Goal: Communication & Community: Ask a question

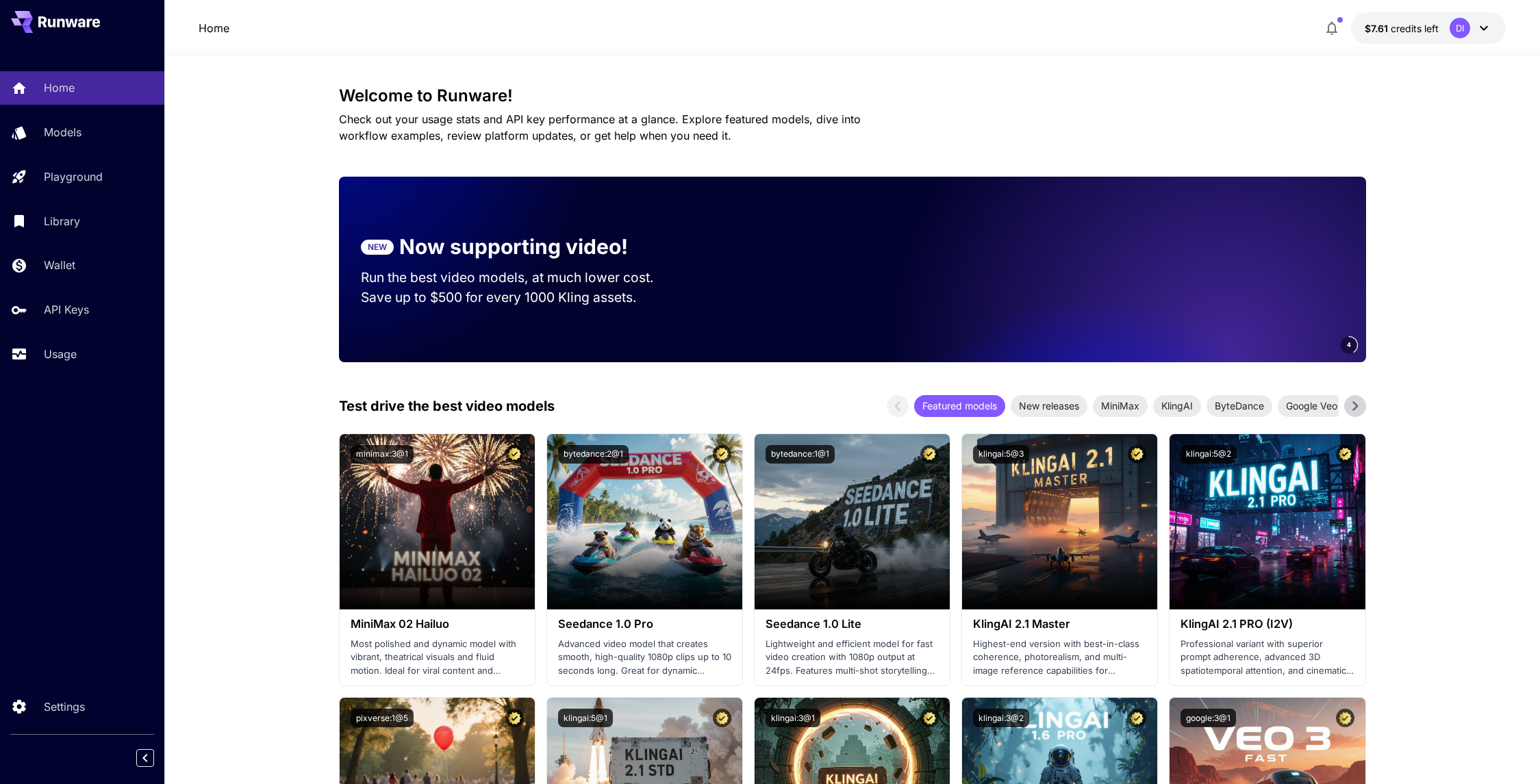
click at [1481, 29] on icon at bounding box center [1485, 28] width 17 height 17
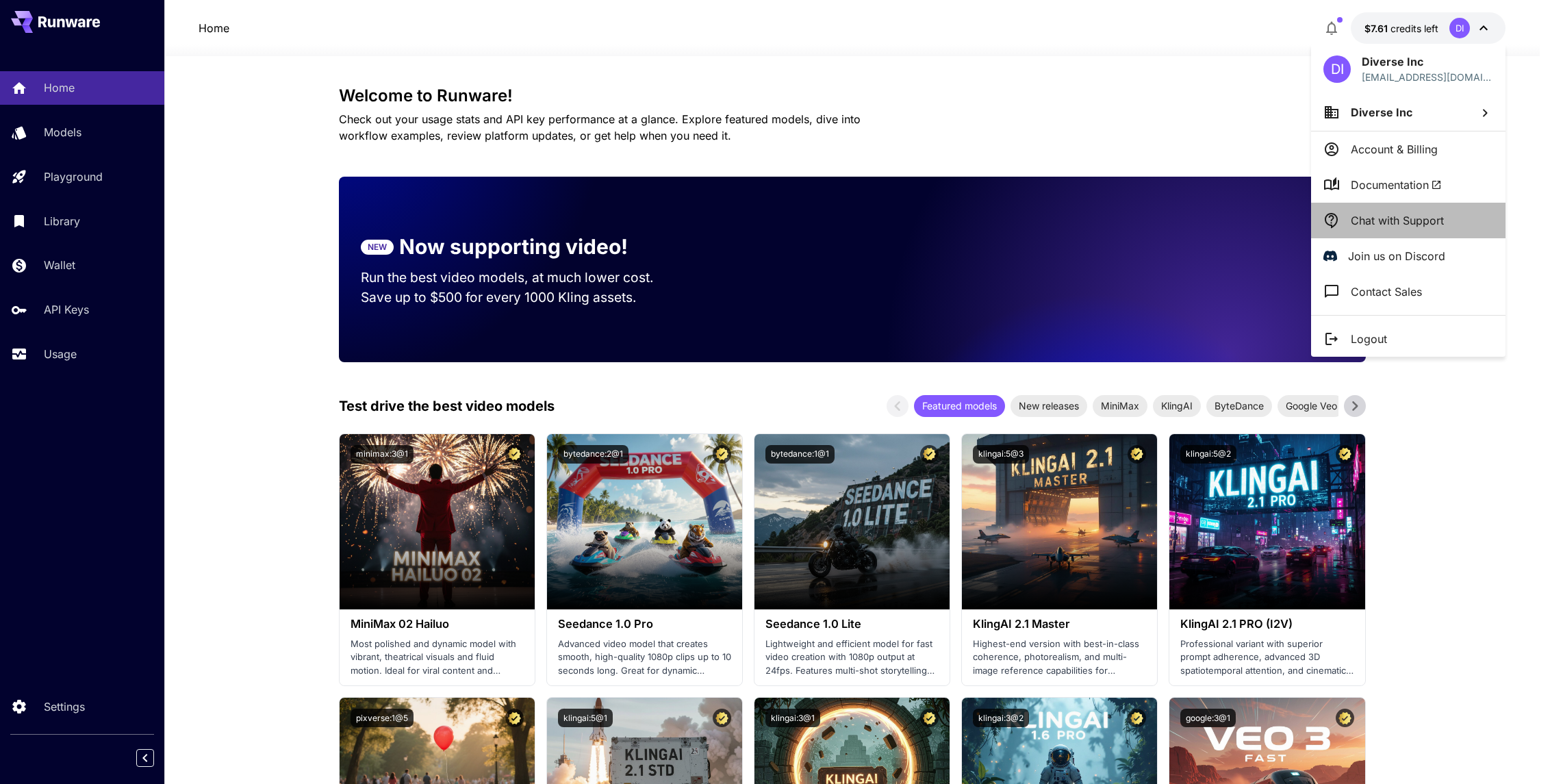
click at [1403, 218] on p "Chat with Support" at bounding box center [1398, 220] width 93 height 17
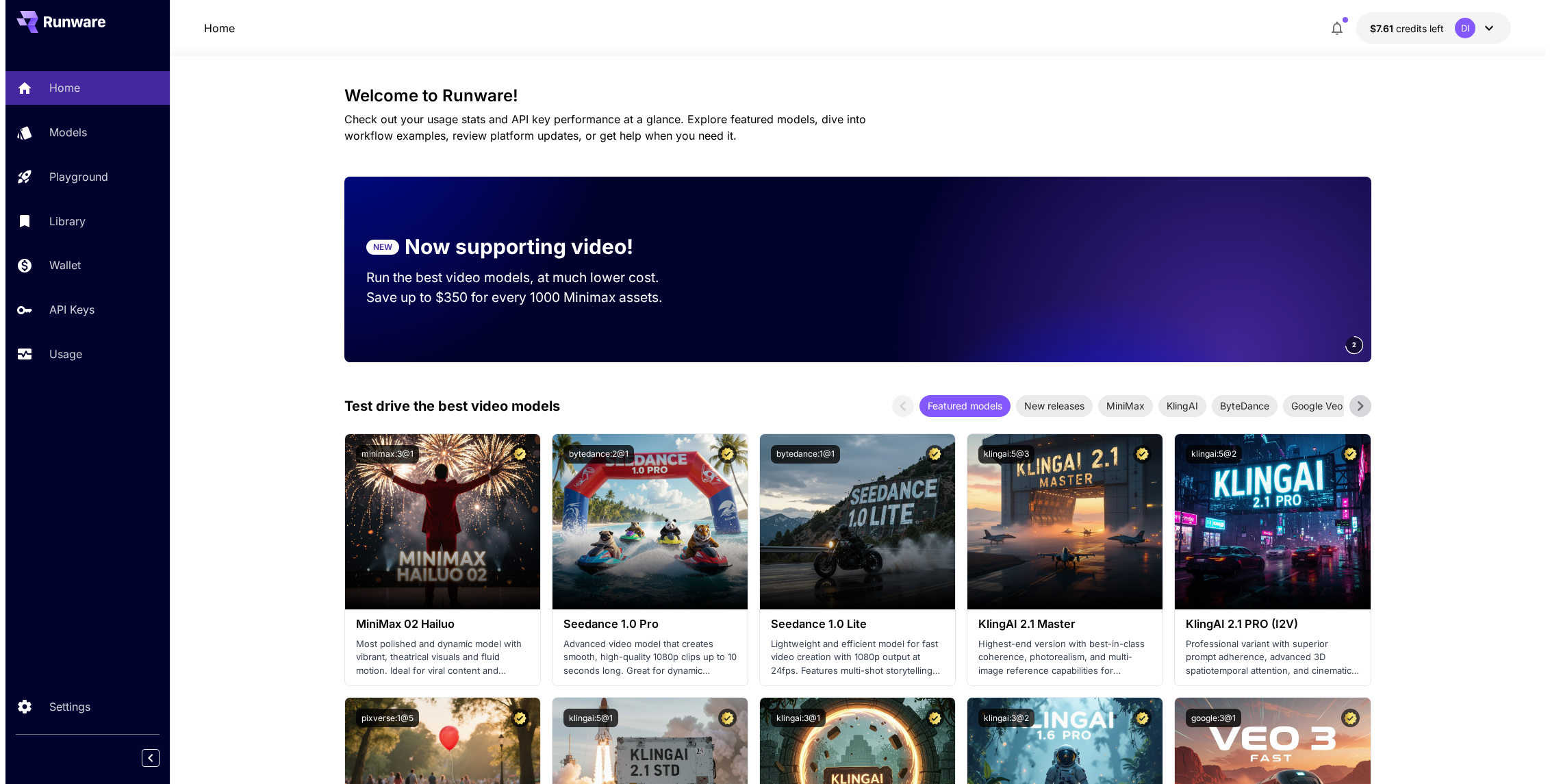
scroll to position [3, 0]
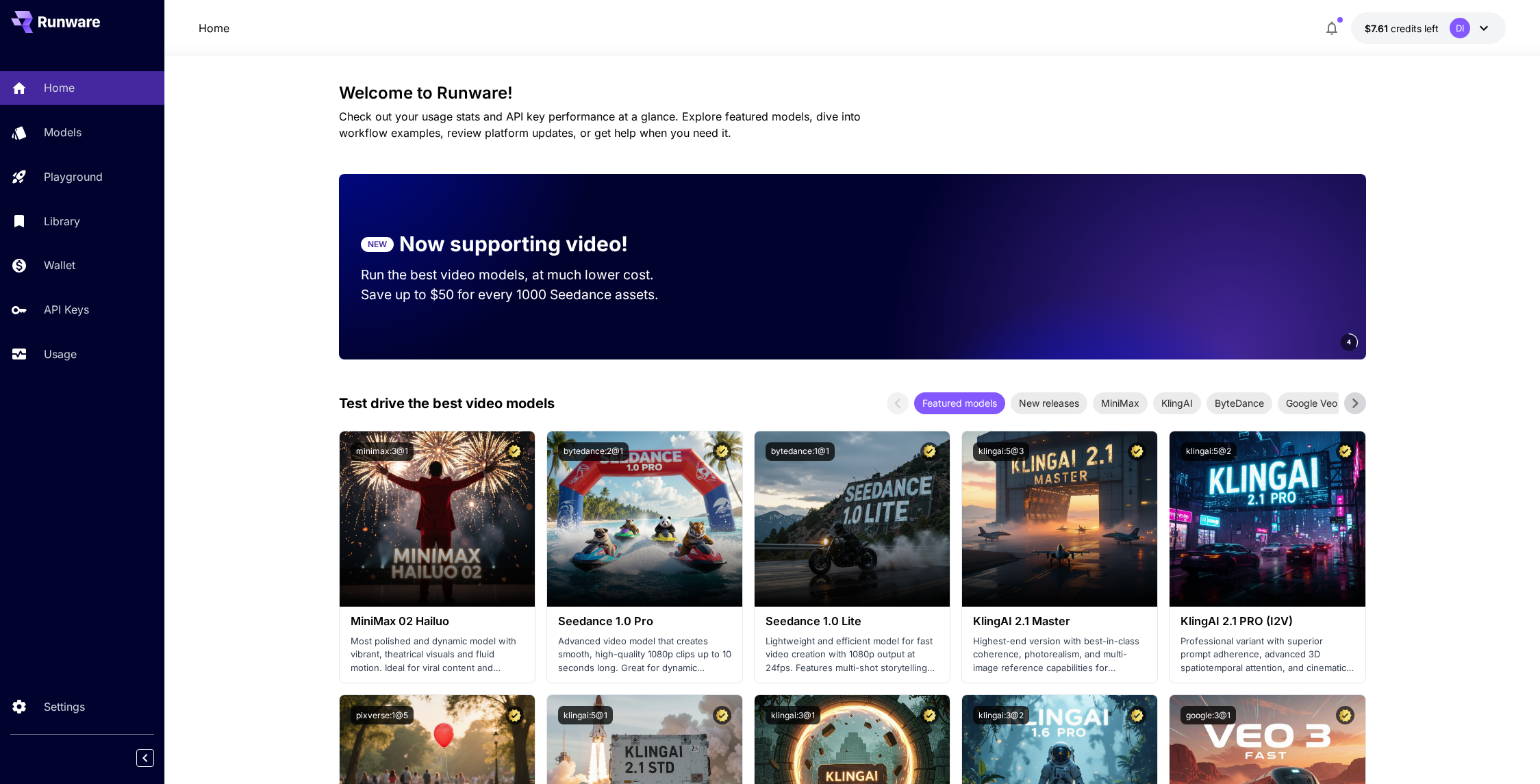
click at [1473, 26] on div "DI" at bounding box center [1471, 28] width 42 height 21
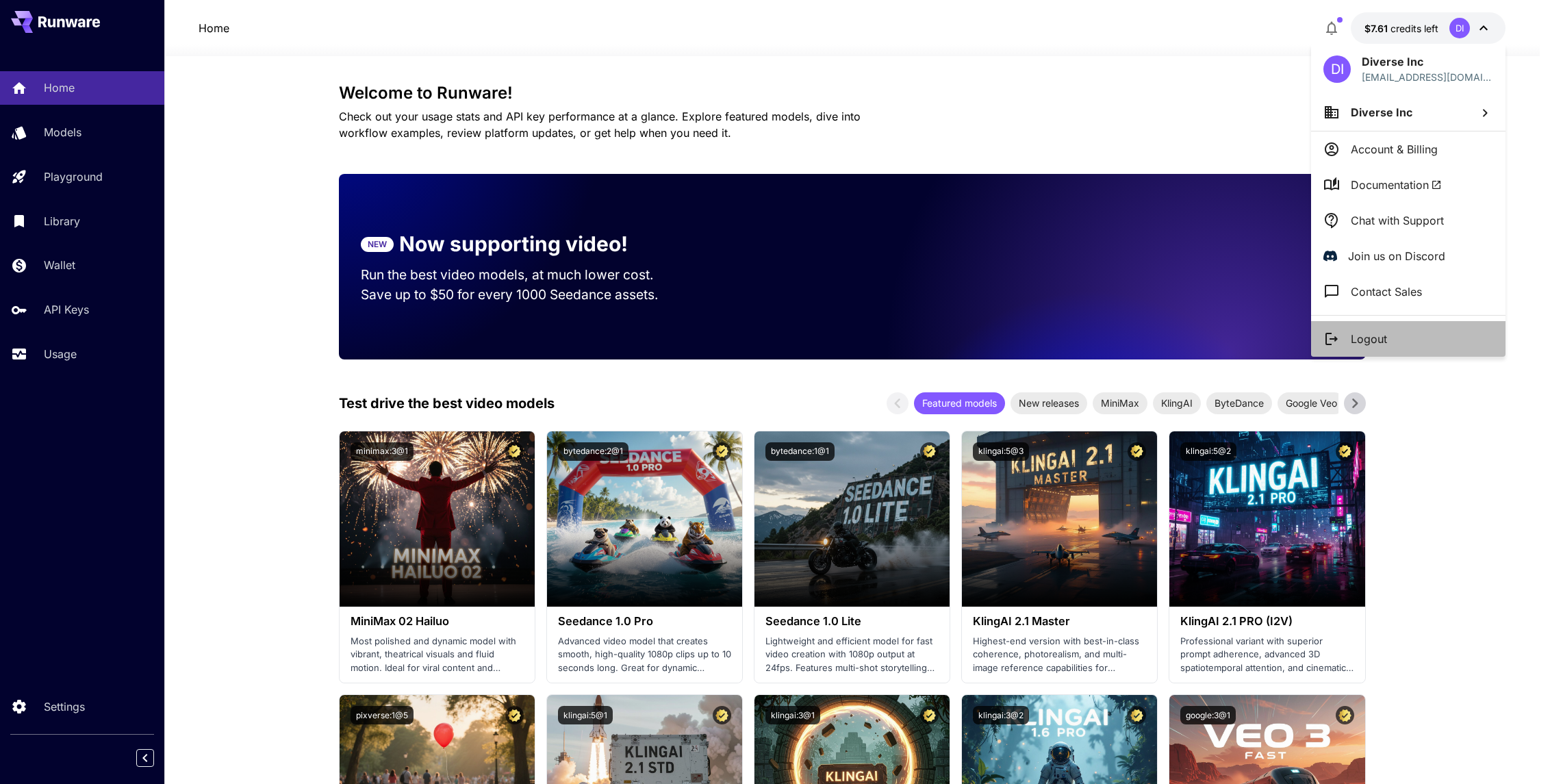
click at [1369, 340] on p "Logout" at bounding box center [1369, 339] width 36 height 17
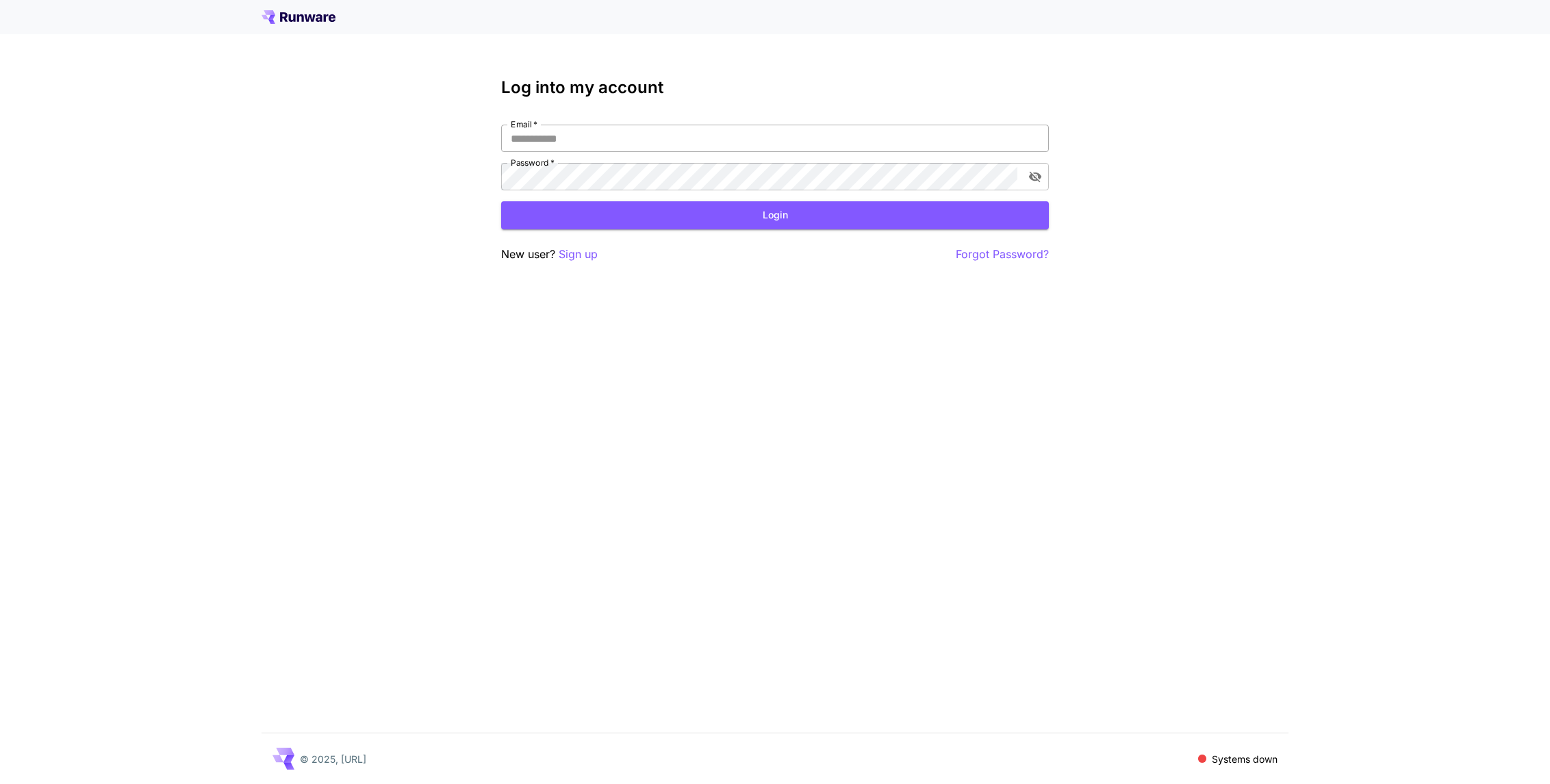
click at [553, 135] on input "Email   *" at bounding box center [775, 139] width 548 height 28
paste input "**********"
type input "**********"
click at [638, 217] on button "Login" at bounding box center [775, 215] width 548 height 28
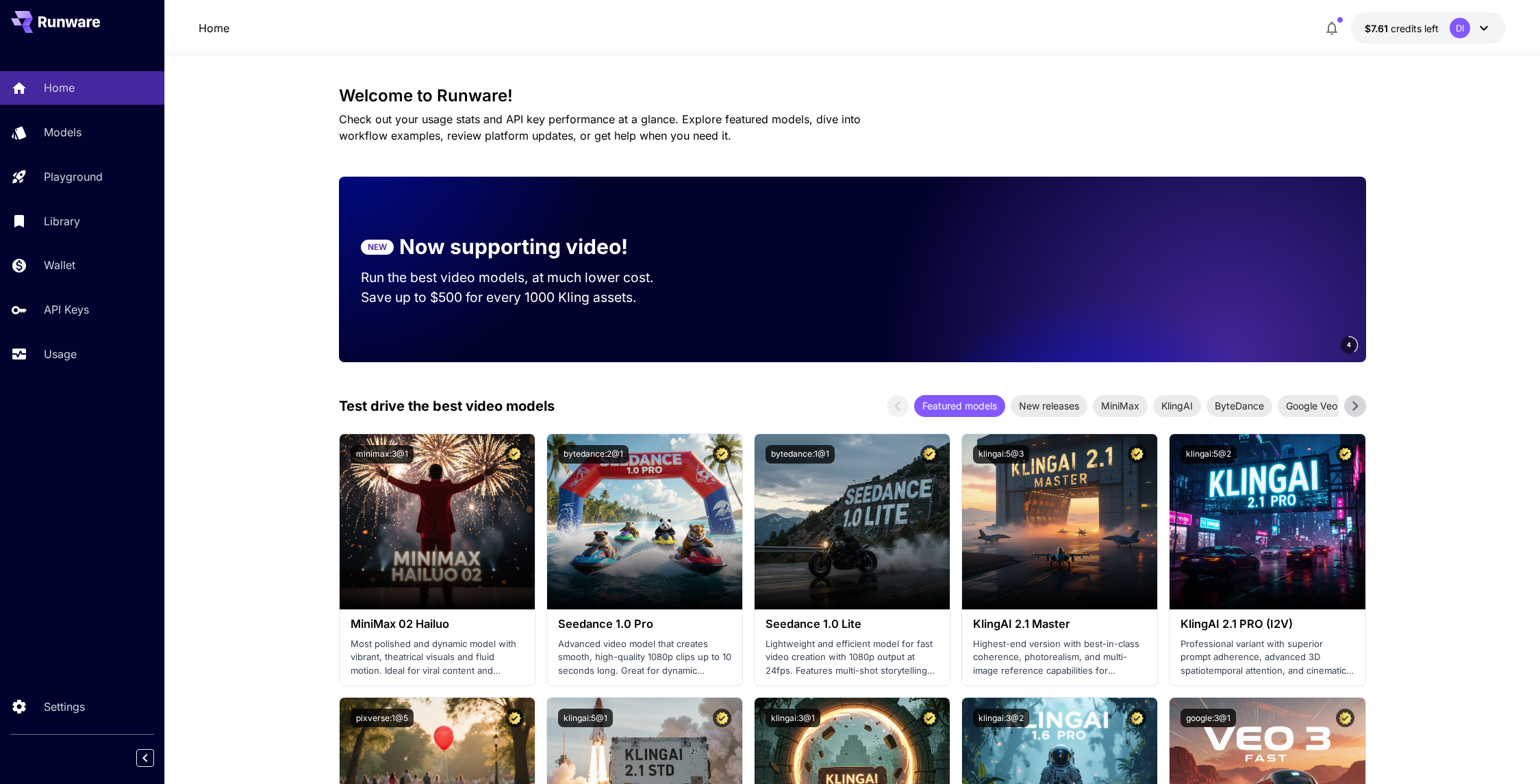
click at [1483, 30] on icon at bounding box center [1484, 28] width 8 height 5
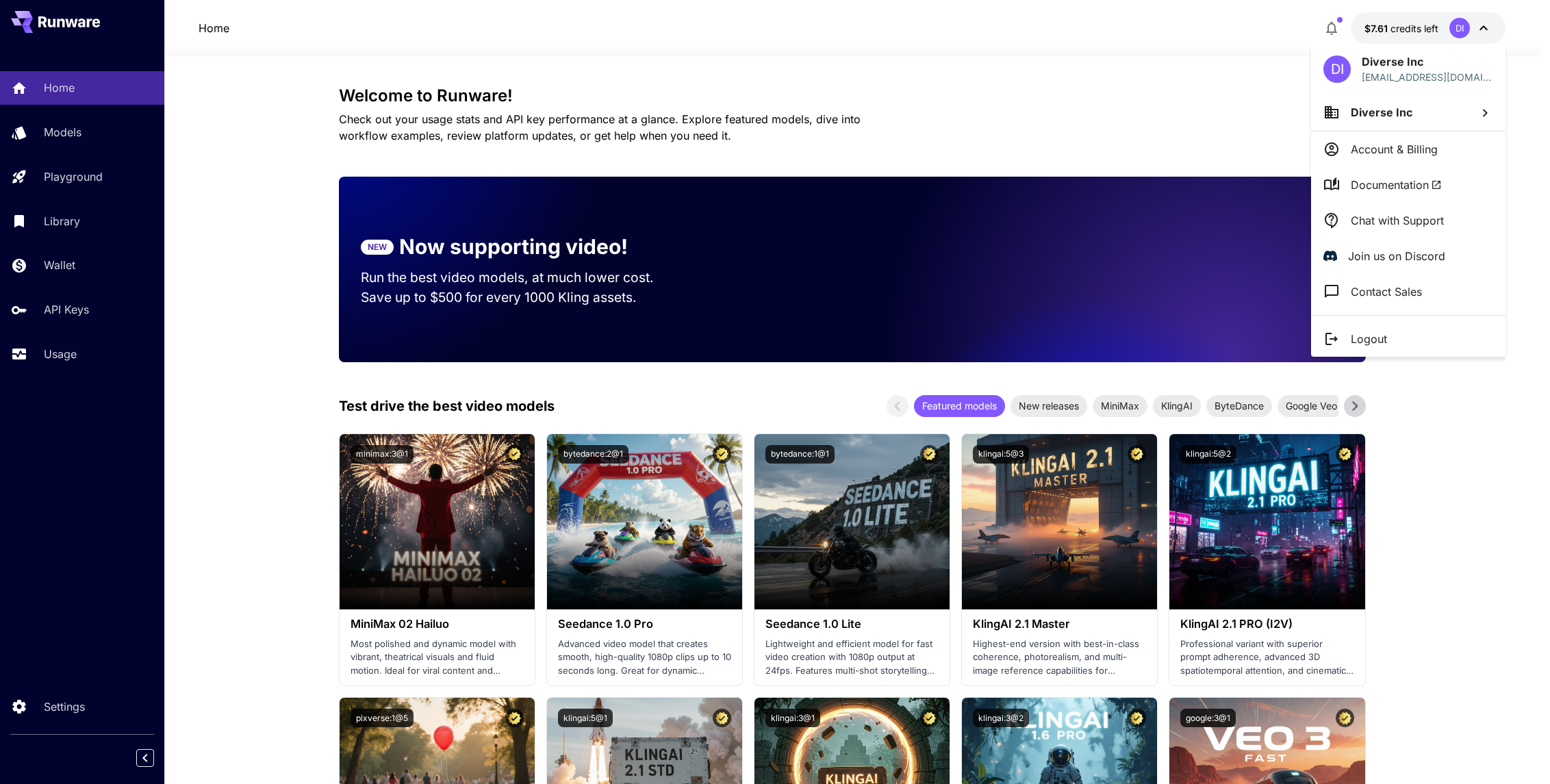
click at [1336, 24] on div at bounding box center [775, 392] width 1550 height 784
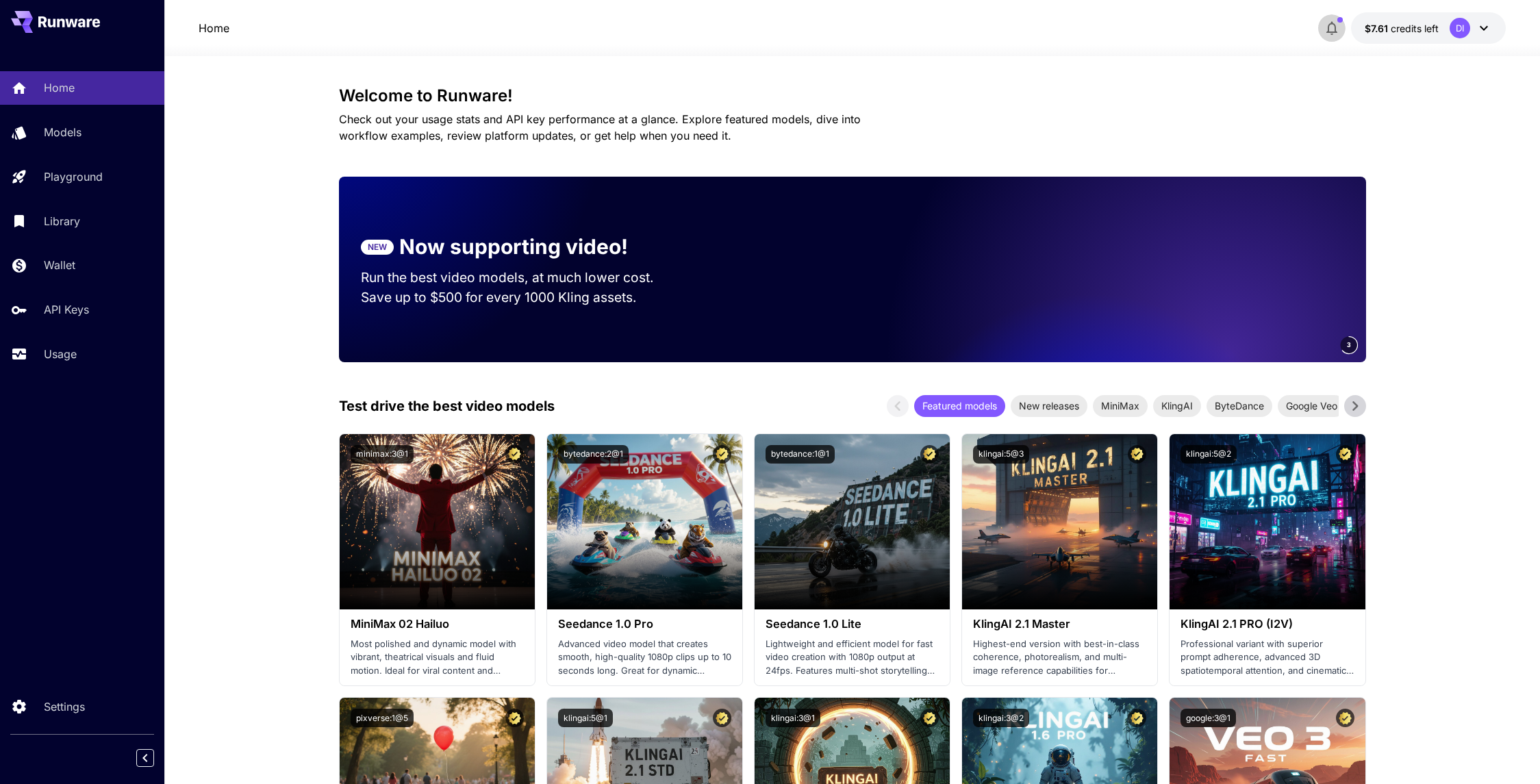
click at [1331, 30] on icon "button" at bounding box center [1332, 28] width 17 height 17
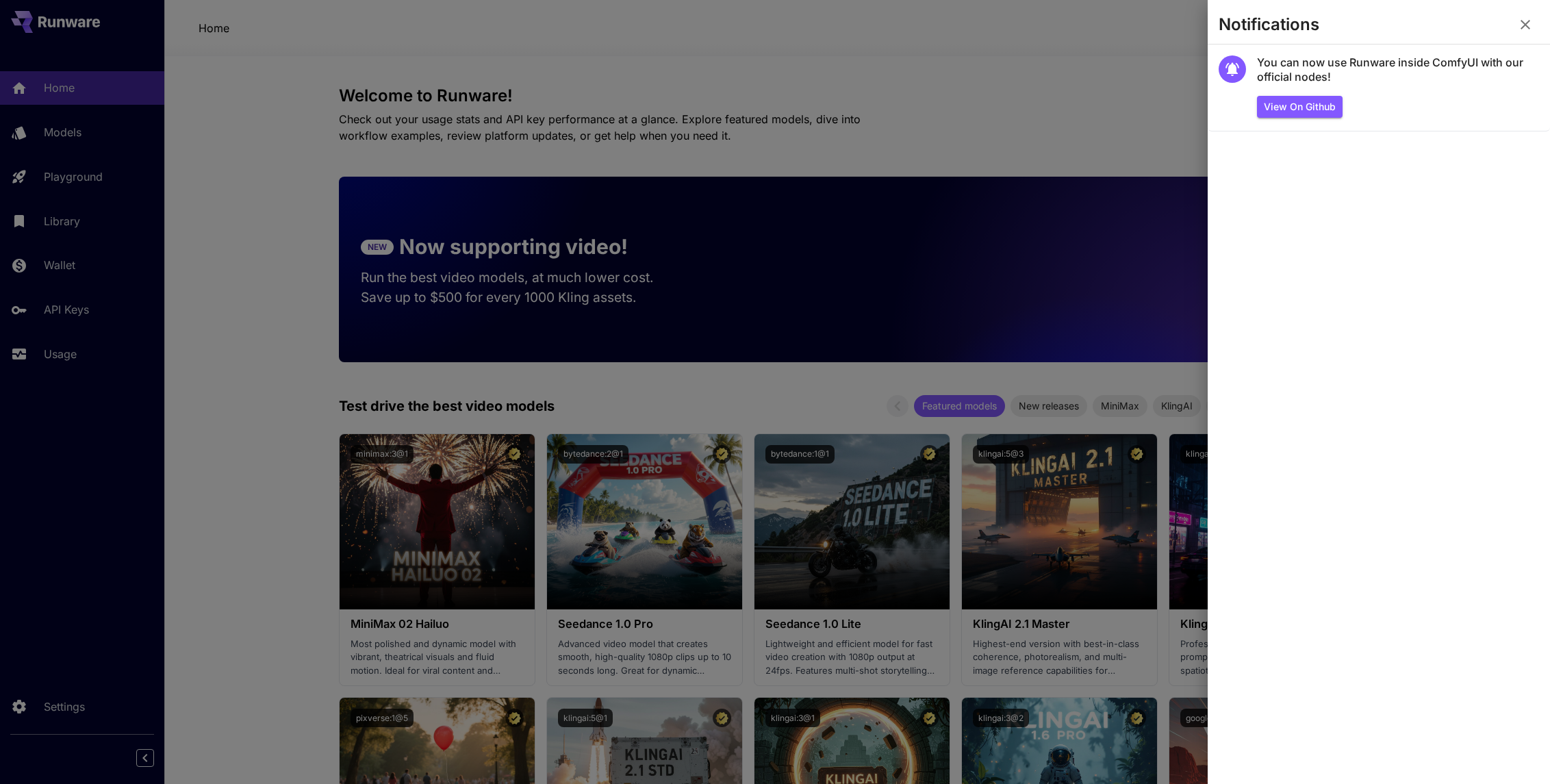
click at [1522, 21] on icon "button" at bounding box center [1526, 25] width 17 height 17
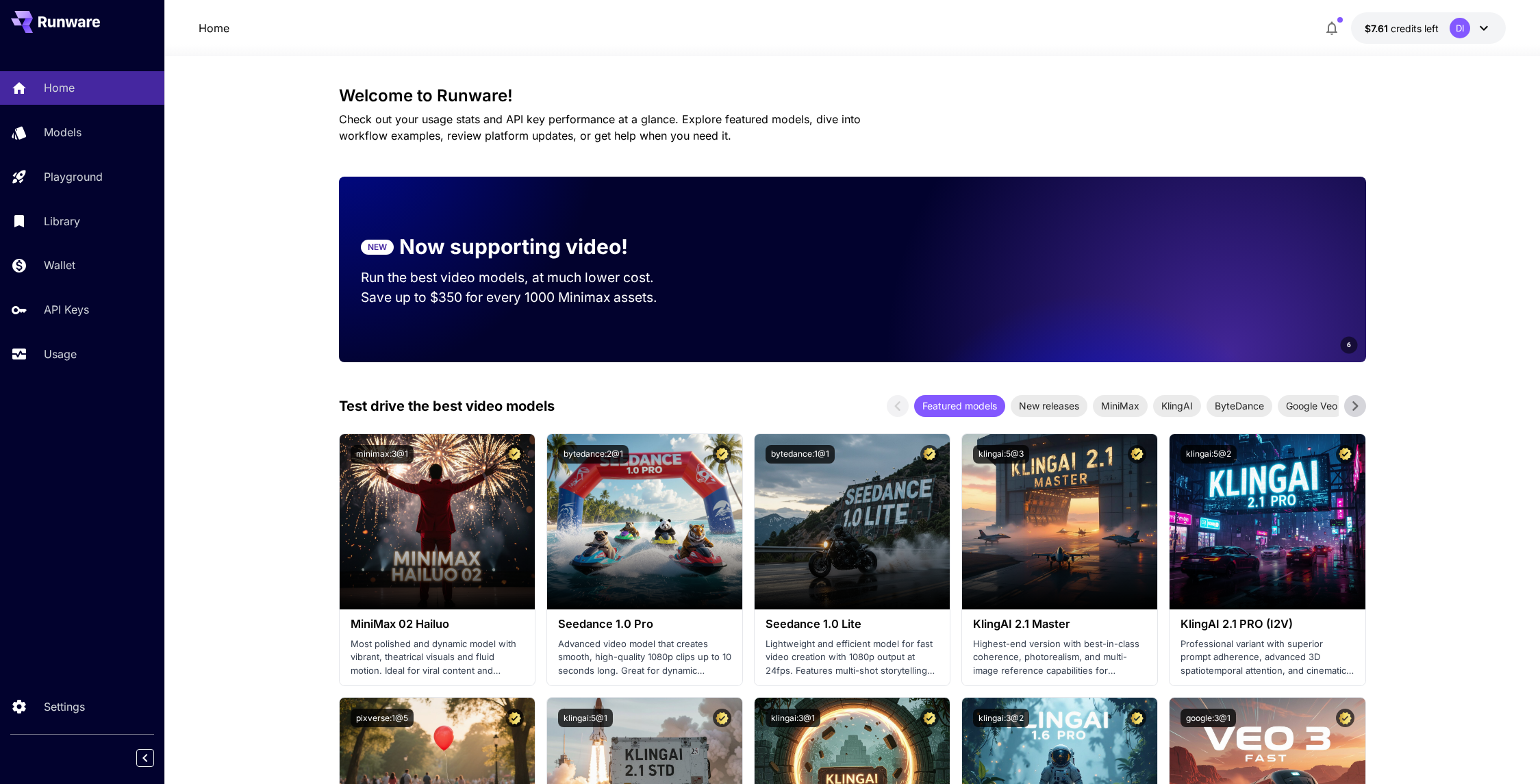
click at [1493, 30] on button "$7.61 credits left DI" at bounding box center [1428, 28] width 154 height 31
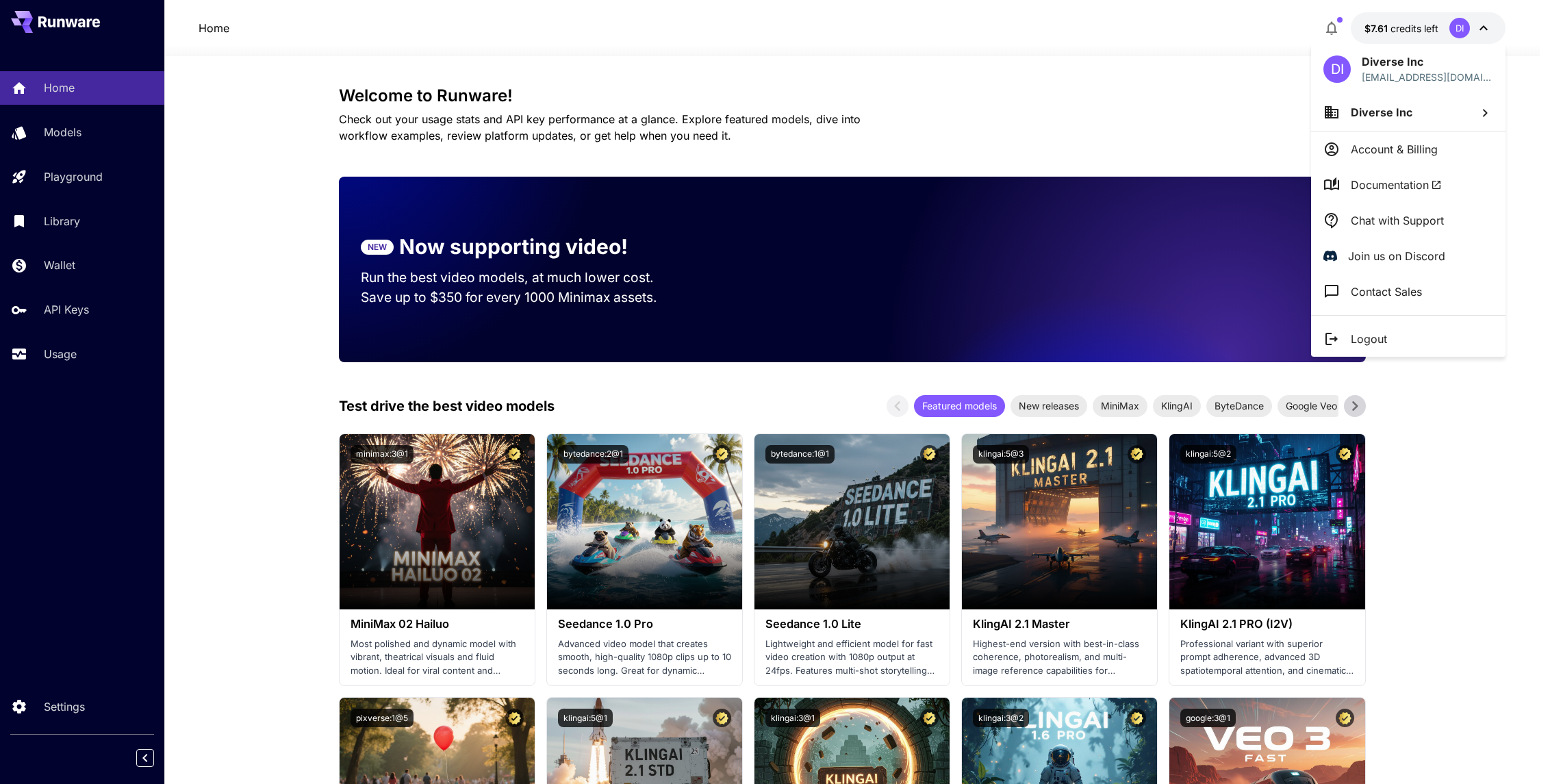
click at [1401, 228] on p "Chat with Support" at bounding box center [1398, 220] width 93 height 17
